Goal: Information Seeking & Learning: Learn about a topic

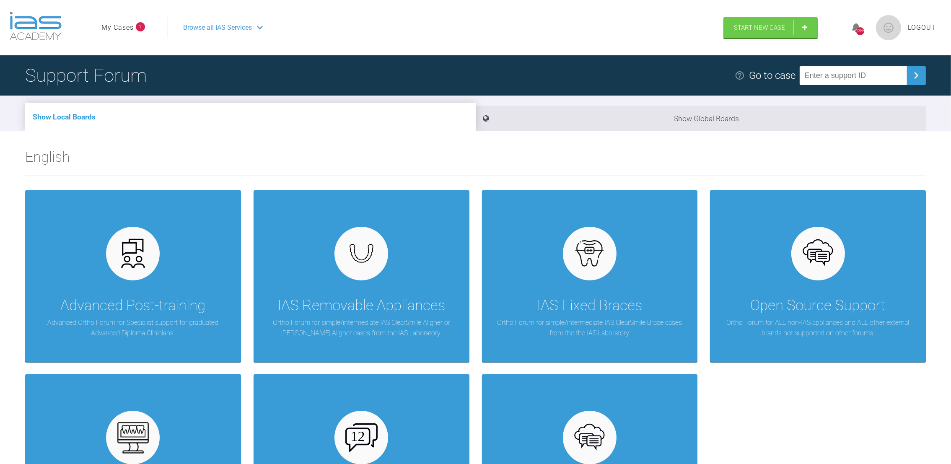
click at [135, 23] on li "My Cases 1" at bounding box center [123, 27] width 44 height 11
click at [122, 27] on link "My Cases" at bounding box center [117, 27] width 32 height 11
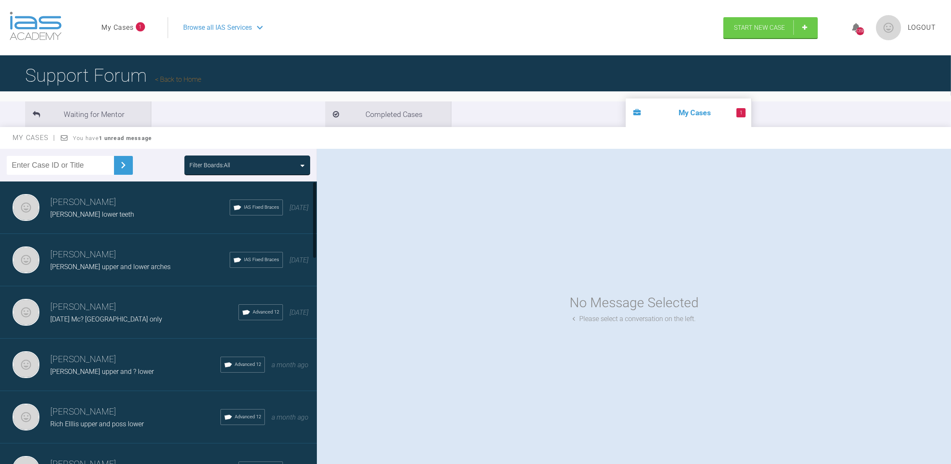
click at [314, 212] on div at bounding box center [314, 219] width 3 height 77
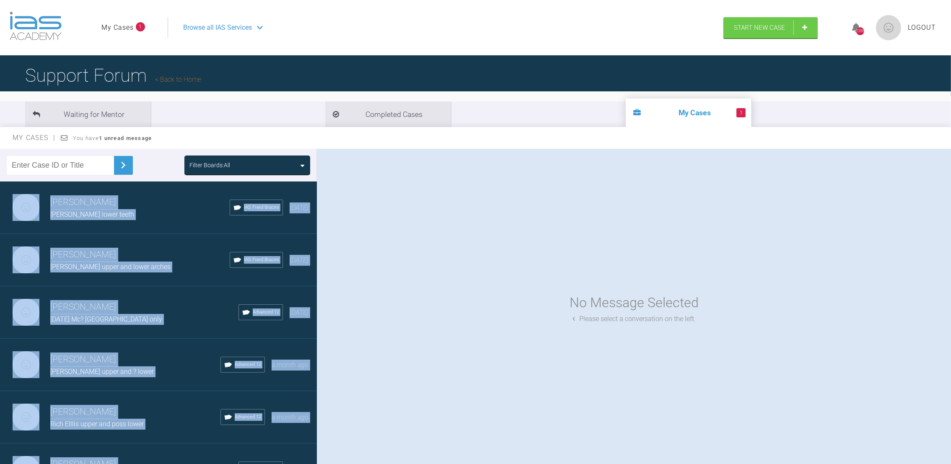
drag, startPoint x: 316, startPoint y: 199, endPoint x: 318, endPoint y: 222, distance: 22.3
click at [318, 222] on div "Filter Boards: All [PERSON_NAME] [PERSON_NAME] lower teeth IAS Fixed Braces [DA…" at bounding box center [475, 314] width 951 height 331
drag, startPoint x: 318, startPoint y: 222, endPoint x: 300, endPoint y: 232, distance: 20.6
click at [300, 232] on div "[PERSON_NAME] [PERSON_NAME] lower teeth IAS Fixed Braces [DATE]" at bounding box center [163, 207] width 326 height 52
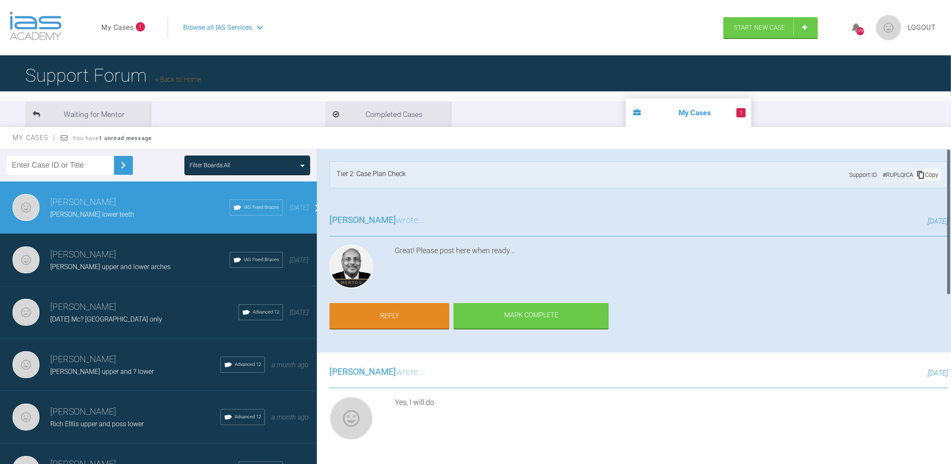
click at [430, 201] on div "[PERSON_NAME] wrote... [DATE] Great! Please post here when ready... Reply [PERS…" at bounding box center [639, 277] width 644 height 152
drag, startPoint x: 316, startPoint y: 197, endPoint x: 316, endPoint y: 215, distance: 17.6
click at [316, 215] on div at bounding box center [314, 324] width 5 height 286
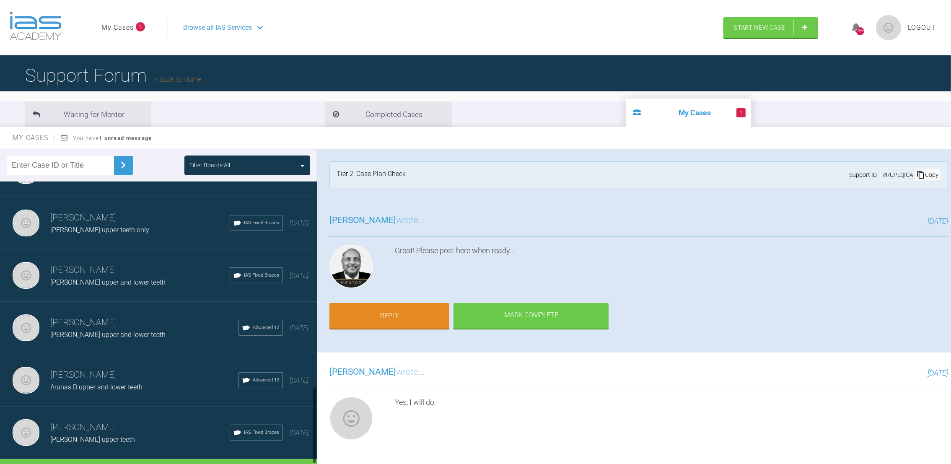
scroll to position [775, 0]
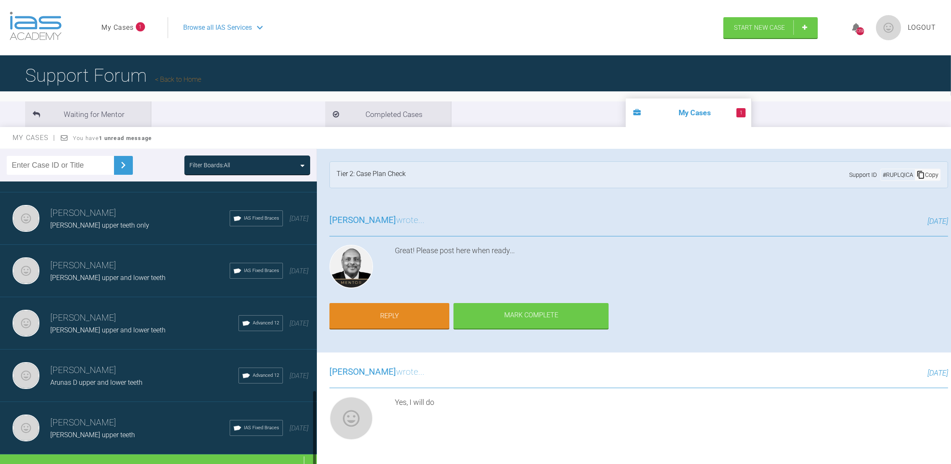
drag, startPoint x: 315, startPoint y: 214, endPoint x: 324, endPoint y: 434, distance: 220.2
click at [324, 434] on div "Filter Boards: All [PERSON_NAME] [PERSON_NAME] lower teeth IAS Fixed Braces [DA…" at bounding box center [475, 314] width 951 height 331
click at [154, 454] on div "Load more" at bounding box center [163, 467] width 326 height 26
click at [315, 293] on div at bounding box center [314, 306] width 3 height 39
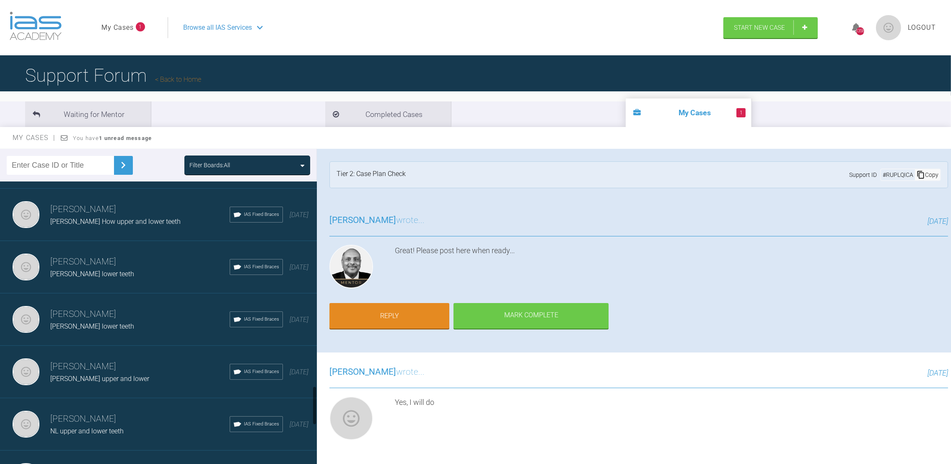
scroll to position [1608, 0]
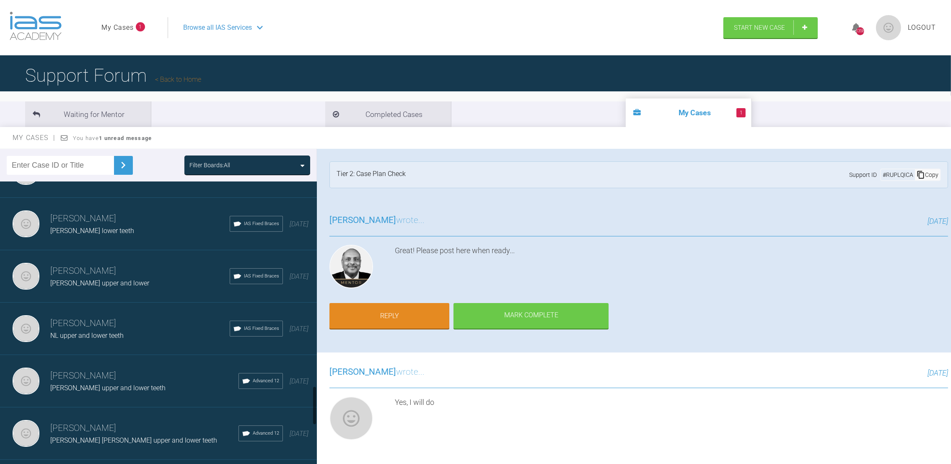
drag, startPoint x: 315, startPoint y: 297, endPoint x: 315, endPoint y: 410, distance: 112.7
click at [315, 410] on div at bounding box center [314, 405] width 3 height 39
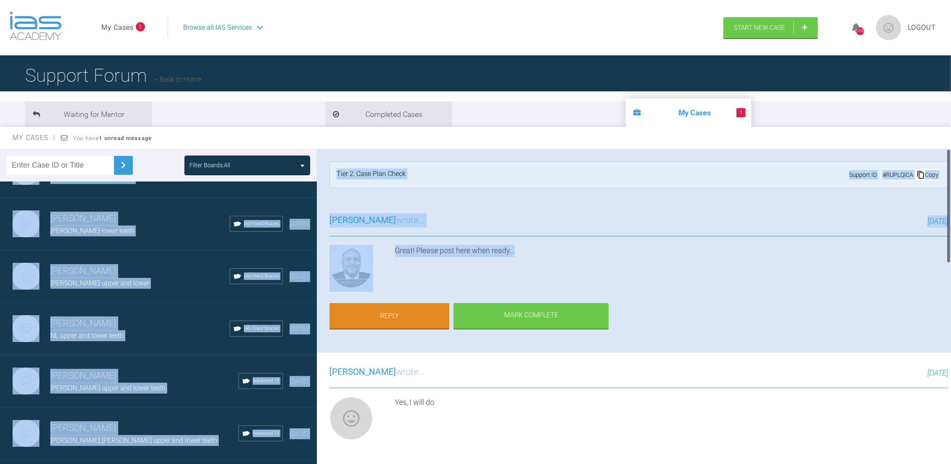
drag, startPoint x: 315, startPoint y: 298, endPoint x: 317, endPoint y: 310, distance: 12.4
click at [317, 310] on div "Filter Boards: All [PERSON_NAME] [PERSON_NAME] lower teeth IAS Fixed Braces [DA…" at bounding box center [475, 314] width 951 height 331
drag, startPoint x: 317, startPoint y: 310, endPoint x: 300, endPoint y: 276, distance: 37.9
click at [300, 276] on div "[PERSON_NAME] [PERSON_NAME] upper and lower IAS Fixed Braces [DATE]" at bounding box center [163, 276] width 326 height 52
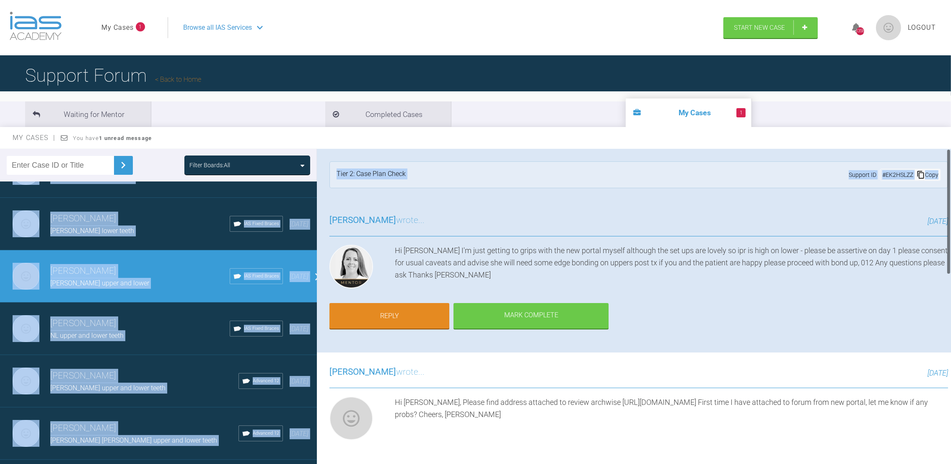
click at [386, 192] on div "Tier 2: Case Plan Check Support ID # EK2HSLZZ Copy" at bounding box center [639, 175] width 644 height 52
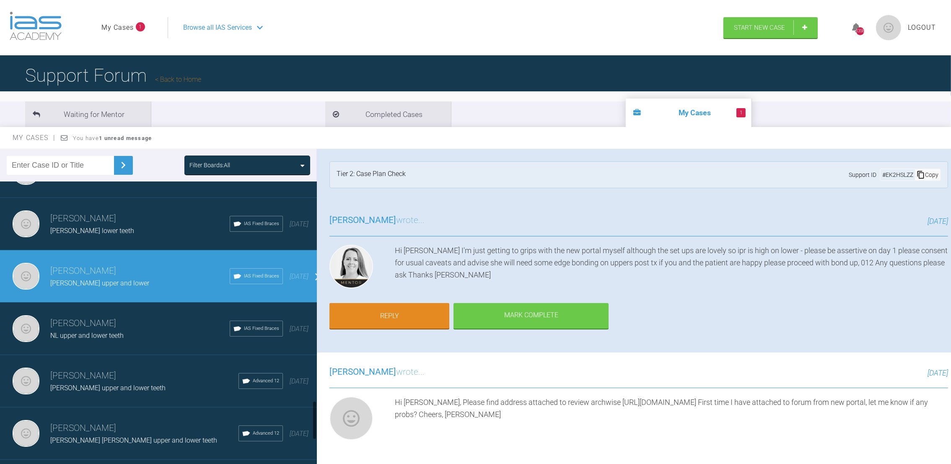
drag, startPoint x: 314, startPoint y: 308, endPoint x: 315, endPoint y: 328, distance: 19.3
click at [315, 328] on div at bounding box center [314, 324] width 5 height 286
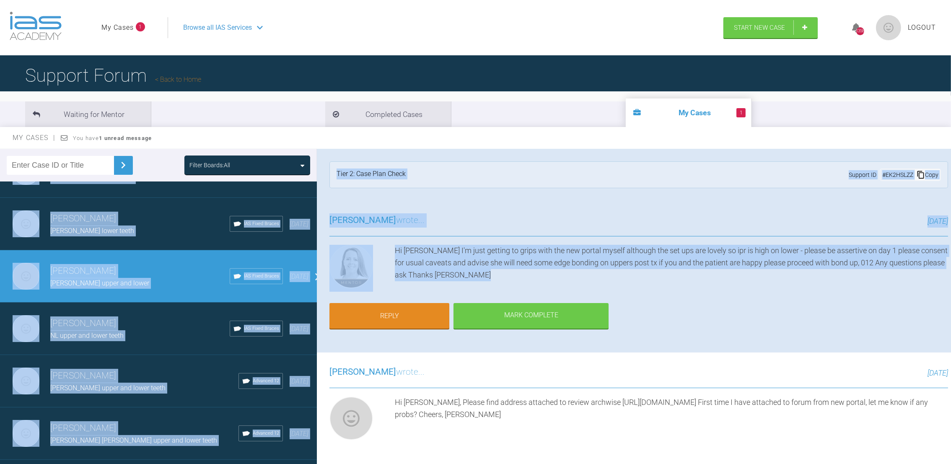
drag, startPoint x: 315, startPoint y: 297, endPoint x: 317, endPoint y: 317, distance: 20.3
click at [317, 317] on div "Filter Boards: All [PERSON_NAME] [PERSON_NAME] lower teeth IAS Fixed Braces [DA…" at bounding box center [475, 314] width 951 height 331
drag, startPoint x: 317, startPoint y: 317, endPoint x: 399, endPoint y: 191, distance: 150.7
click at [399, 191] on div "Tier 2: Case Plan Check Support ID # EK2HSLZZ Copy" at bounding box center [639, 175] width 644 height 52
click at [494, 205] on div "[PERSON_NAME] wrote... [DATE] Hi [PERSON_NAME] I'm just getting to grips with t…" at bounding box center [639, 277] width 644 height 152
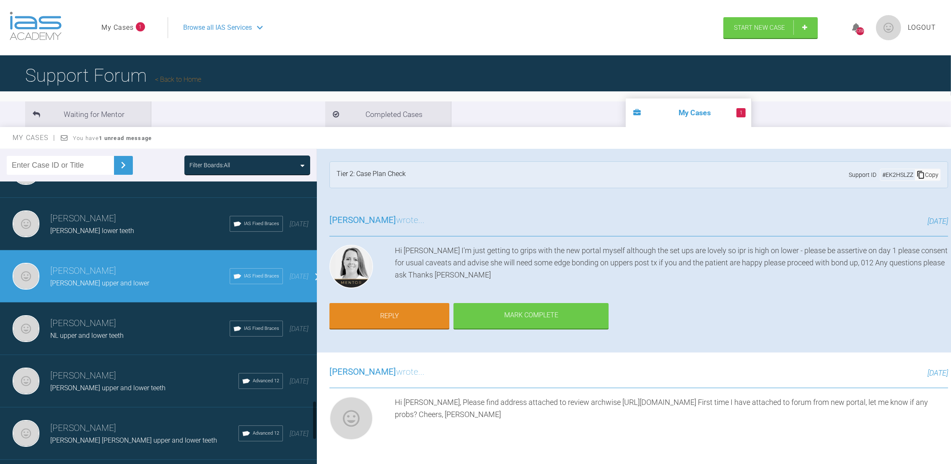
drag, startPoint x: 314, startPoint y: 297, endPoint x: 315, endPoint y: 309, distance: 12.6
click at [315, 309] on div at bounding box center [314, 324] width 5 height 286
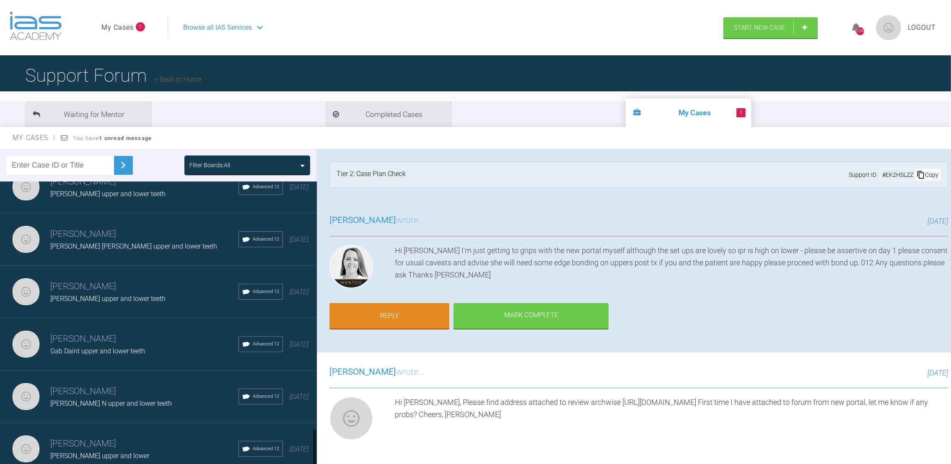
scroll to position [1811, 0]
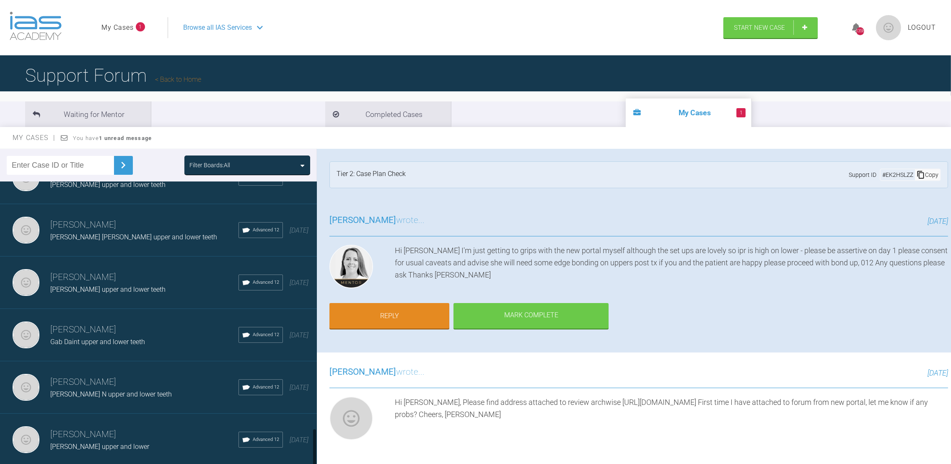
drag, startPoint x: 313, startPoint y: 410, endPoint x: 313, endPoint y: 438, distance: 28.1
click at [313, 438] on div at bounding box center [314, 447] width 3 height 39
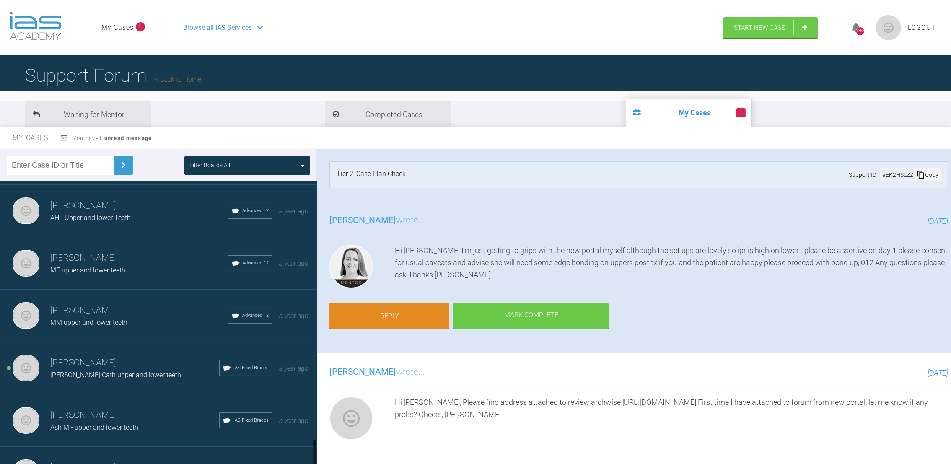
scroll to position [2847, 0]
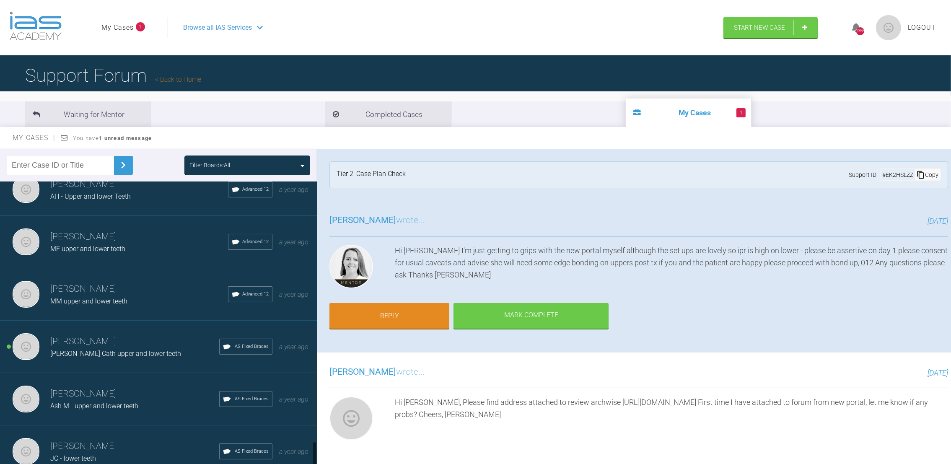
drag, startPoint x: 316, startPoint y: 354, endPoint x: 321, endPoint y: 449, distance: 95.7
click at [321, 449] on div "Filter Boards: All [PERSON_NAME] [PERSON_NAME] lower teeth IAS Fixed Braces [DA…" at bounding box center [475, 314] width 951 height 331
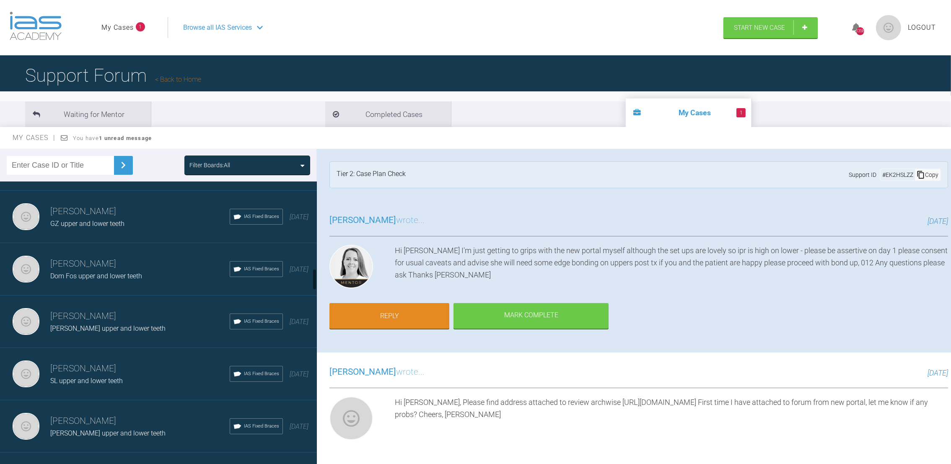
scroll to position [1126, 0]
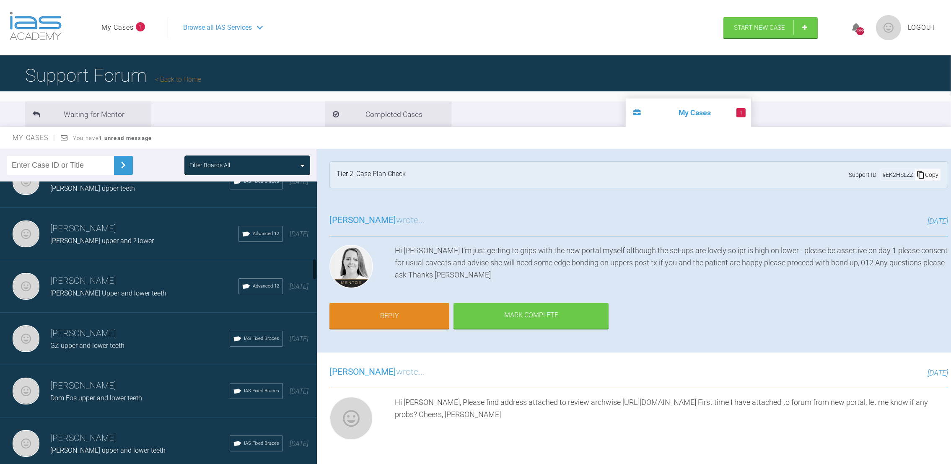
drag, startPoint x: 314, startPoint y: 409, endPoint x: 295, endPoint y: 272, distance: 138.7
click at [295, 272] on div "[PERSON_NAME] [PERSON_NAME] lower teeth IAS Fixed Braces [DATE] [PERSON_NAME] […" at bounding box center [158, 324] width 317 height 286
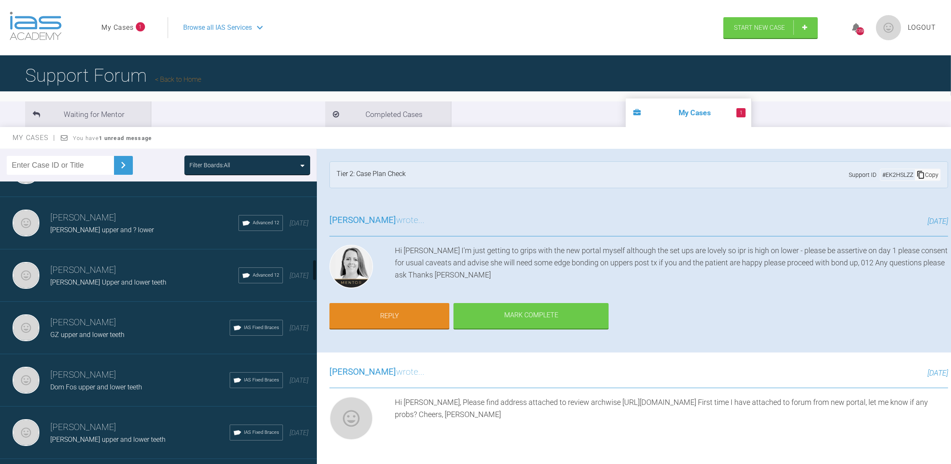
click at [109, 278] on span "[PERSON_NAME] Upper and lower teeth" at bounding box center [108, 282] width 116 height 8
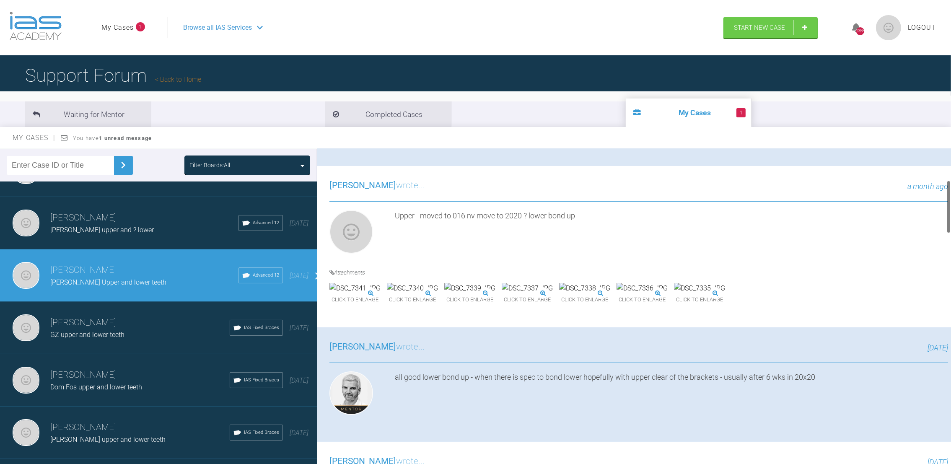
scroll to position [181, 0]
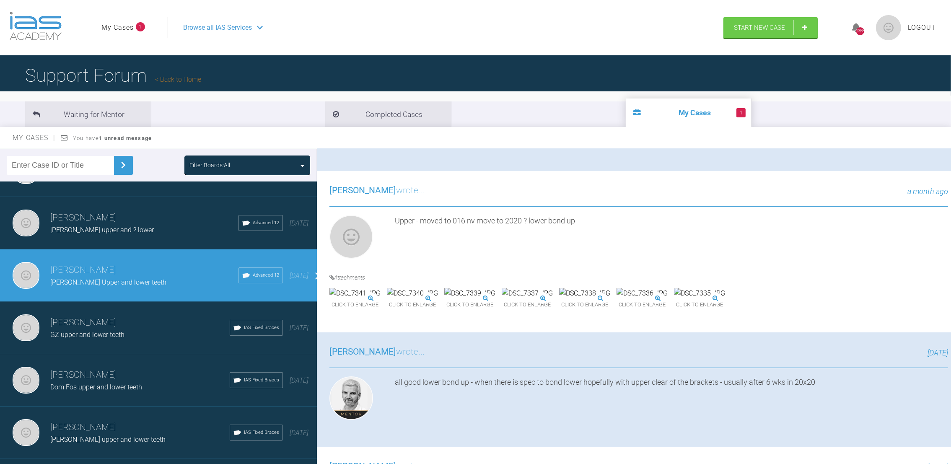
drag, startPoint x: 949, startPoint y: 168, endPoint x: 961, endPoint y: 198, distance: 32.5
click at [951, 198] on html "My Cases 1 Logout Browse all IAS Services Start New Case 1358 Logout Support Fo…" at bounding box center [475, 275] width 951 height 551
click at [368, 299] on img at bounding box center [354, 293] width 51 height 11
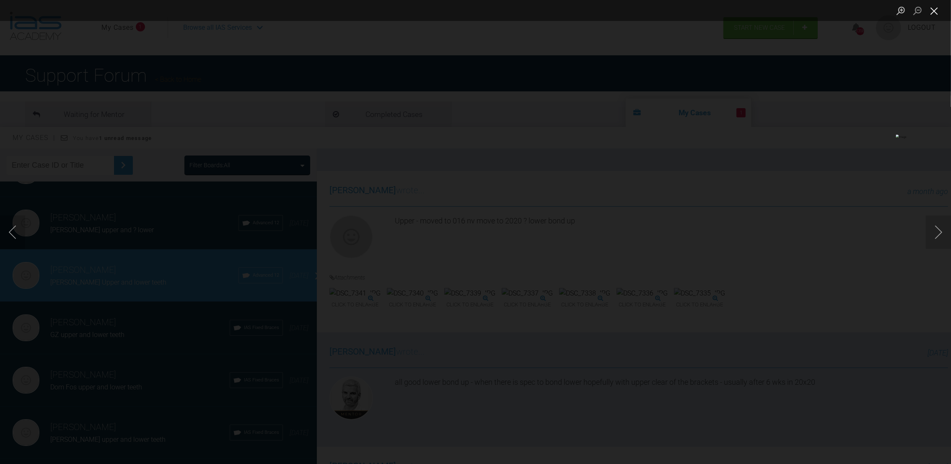
click at [929, 10] on button "Close lightbox" at bounding box center [934, 10] width 17 height 15
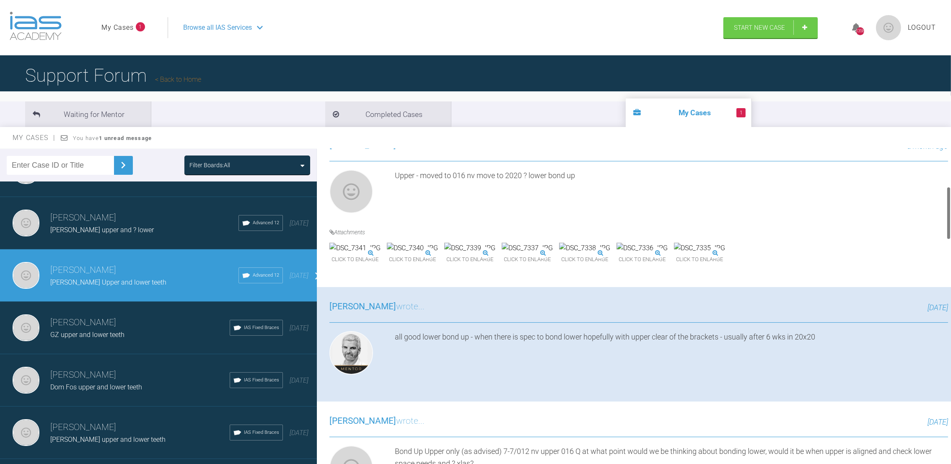
drag, startPoint x: 949, startPoint y: 209, endPoint x: 950, endPoint y: 218, distance: 9.2
click at [950, 218] on div at bounding box center [948, 212] width 3 height 53
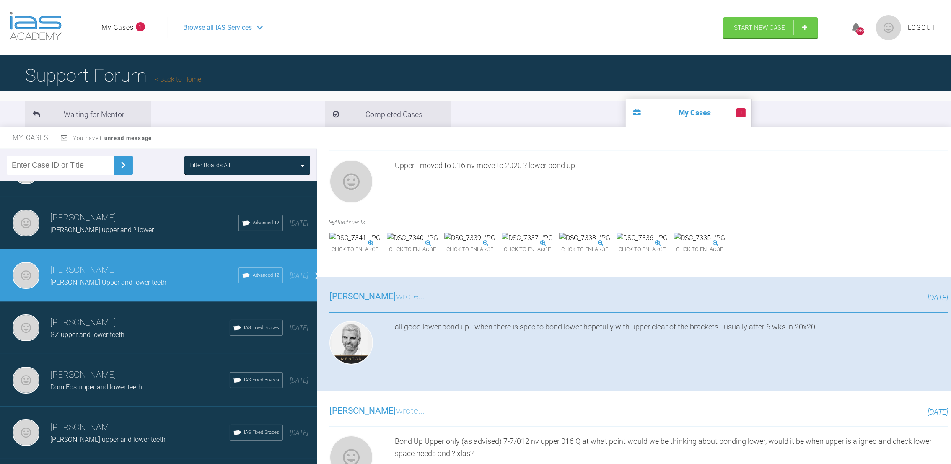
click at [381, 243] on img at bounding box center [354, 238] width 51 height 11
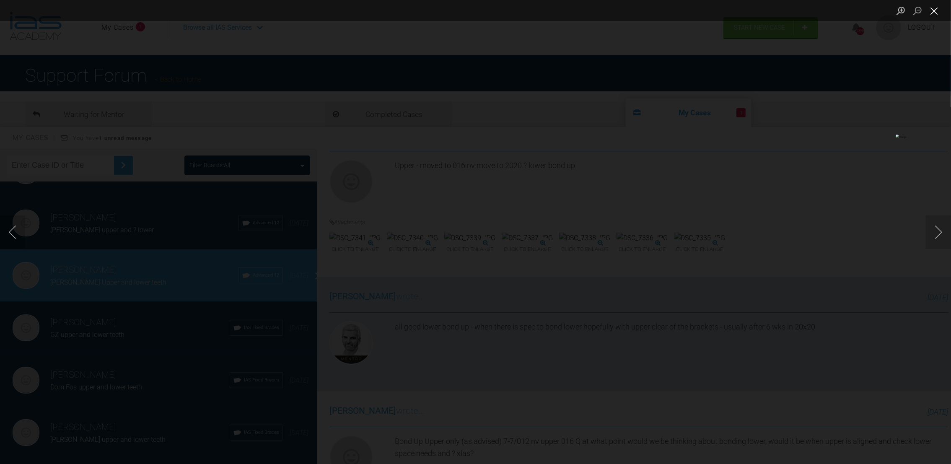
click at [933, 10] on button "Close lightbox" at bounding box center [934, 10] width 17 height 15
